Goal: Navigation & Orientation: Find specific page/section

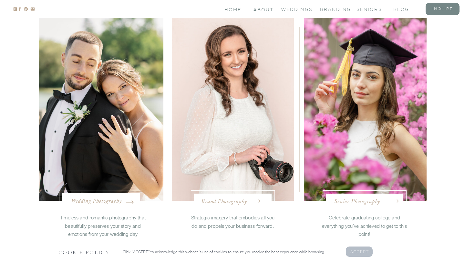
scroll to position [1291, 0]
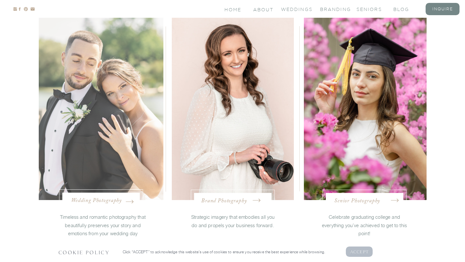
click at [110, 160] on div at bounding box center [101, 108] width 125 height 183
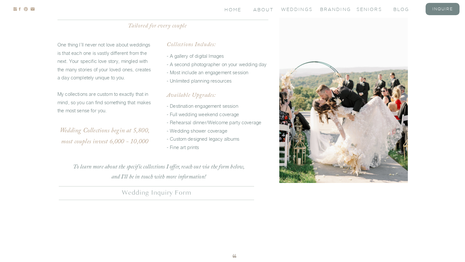
scroll to position [1562, 0]
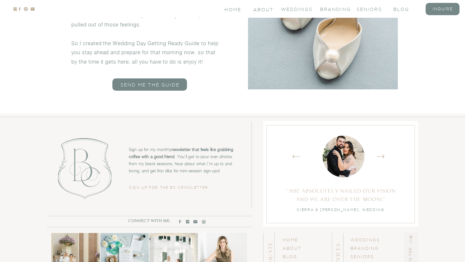
scroll to position [3662, 0]
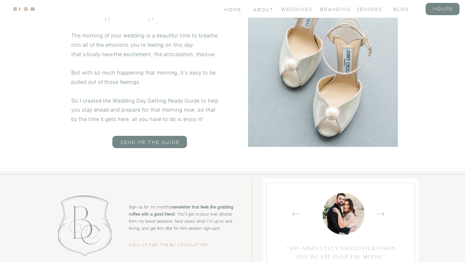
click at [233, 11] on nav "Home" at bounding box center [233, 8] width 18 height 5
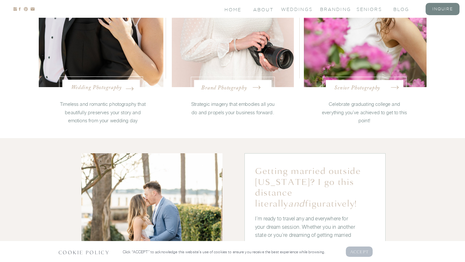
scroll to position [1405, 0]
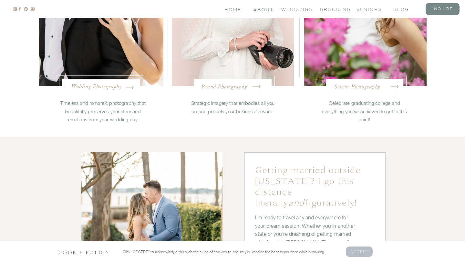
click at [398, 86] on icon "Created by potrace 1.15, written by [PERSON_NAME] [DATE]-[DATE]" at bounding box center [395, 87] width 8 height 10
